Goal: Information Seeking & Learning: Learn about a topic

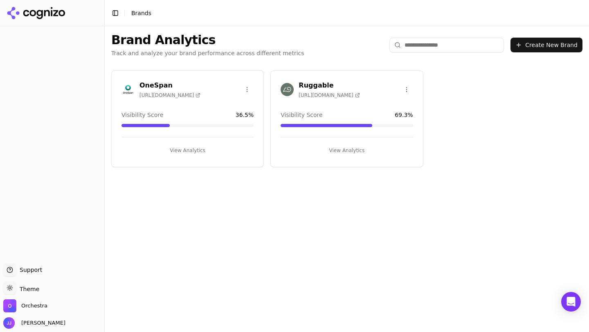
click at [342, 149] on button "View Analytics" at bounding box center [347, 150] width 132 height 13
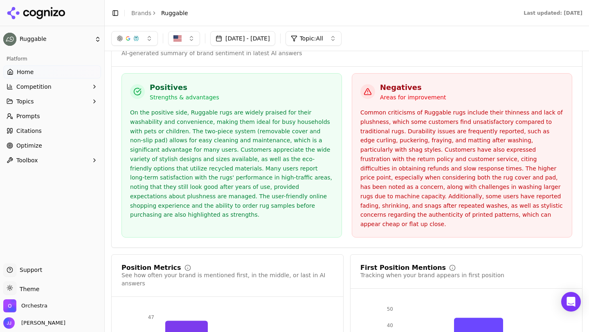
scroll to position [1304, 0]
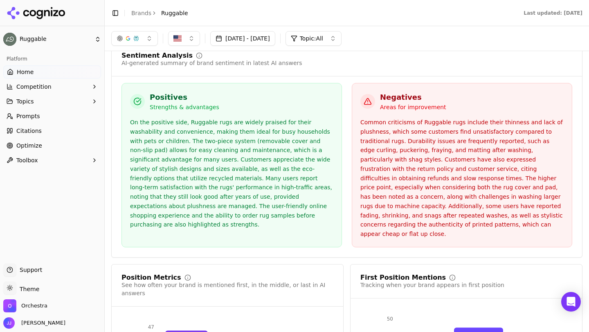
click at [32, 90] on span "Competition" at bounding box center [33, 87] width 35 height 8
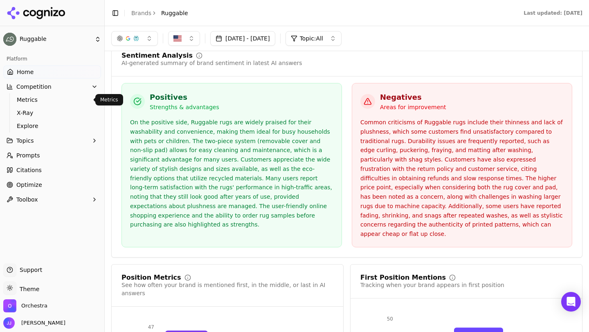
click at [34, 100] on span "Metrics" at bounding box center [52, 100] width 71 height 8
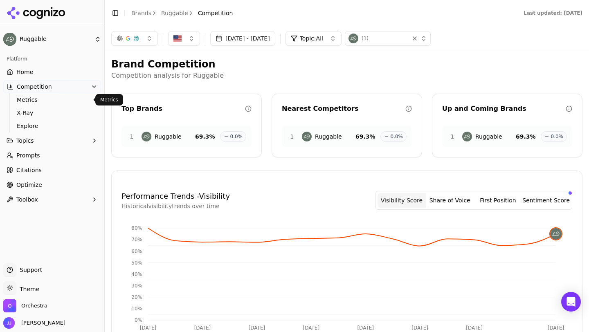
click at [35, 106] on ul "Metrics X-Ray Explore" at bounding box center [52, 112] width 86 height 39
